Goal: Navigation & Orientation: Go to known website

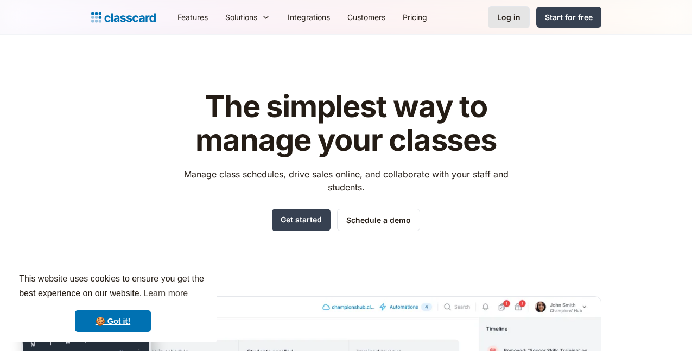
click at [520, 18] on div "Log in" at bounding box center [508, 16] width 23 height 11
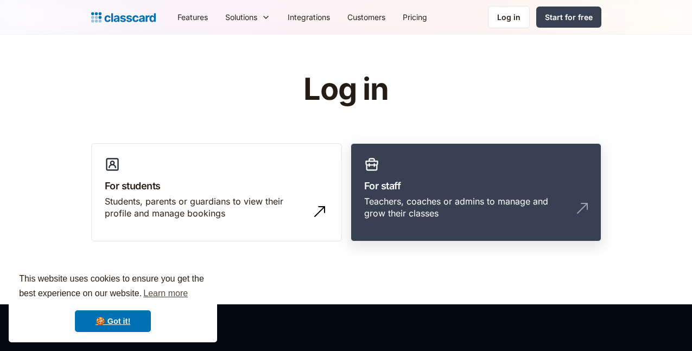
click at [401, 189] on h3 "For staff" at bounding box center [475, 185] width 223 height 15
